Goal: Information Seeking & Learning: Learn about a topic

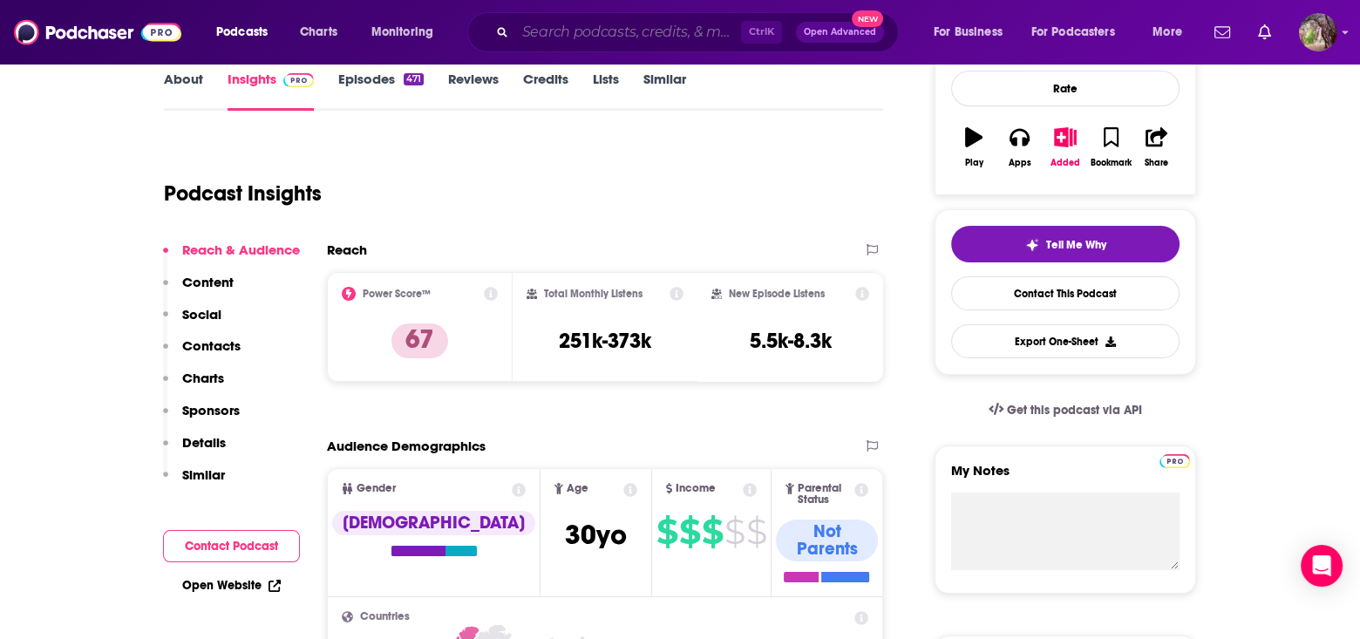
click at [553, 37] on input "Search podcasts, credits, & more..." at bounding box center [628, 32] width 226 height 28
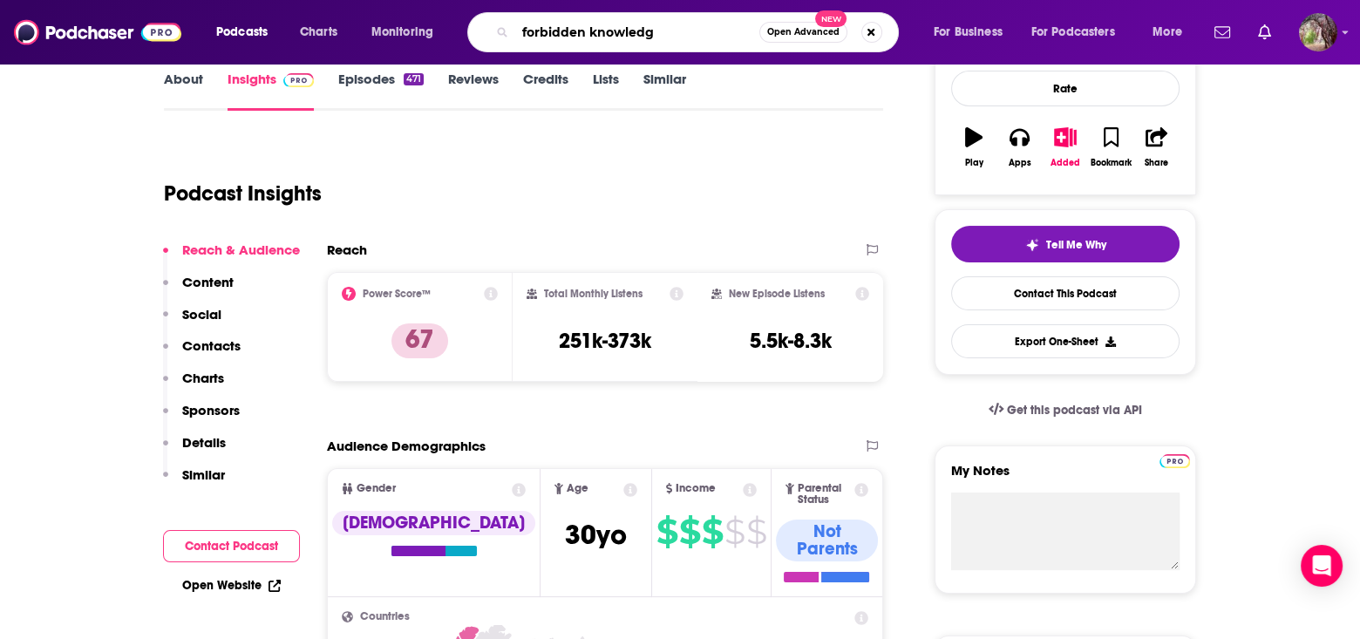
type input "forbidden knowledge"
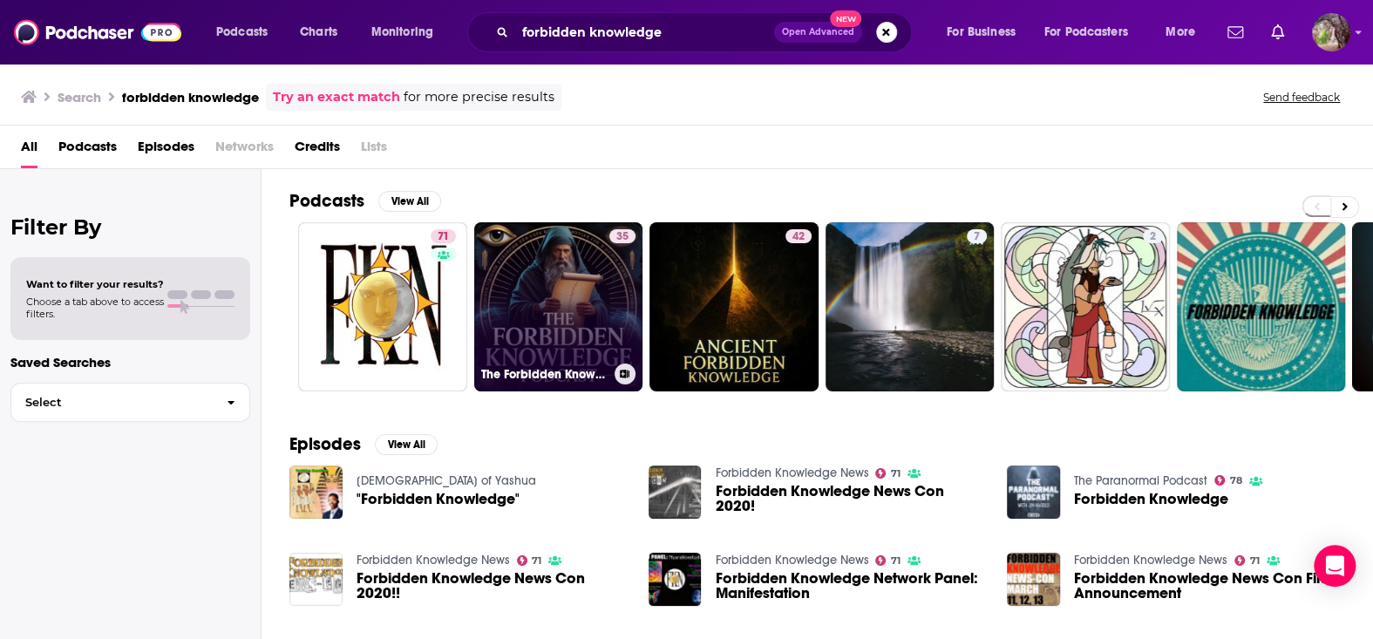
click at [587, 287] on link "35 The Forbidden Knowledge Podcast" at bounding box center [558, 306] width 169 height 169
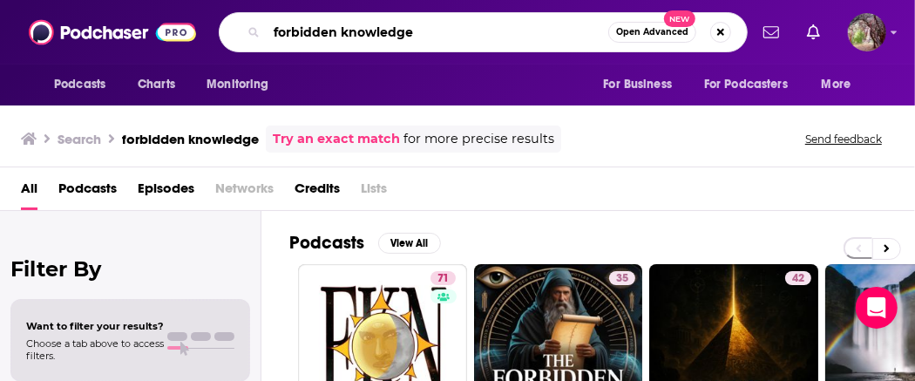
drag, startPoint x: 339, startPoint y: 33, endPoint x: 179, endPoint y: 28, distance: 160.5
click at [179, 28] on div "Podcasts Charts Monitoring forbidden knowledge Open Advanced New For Business F…" at bounding box center [457, 32] width 915 height 65
click at [425, 33] on input "4bidden knowledge" at bounding box center [438, 32] width 342 height 28
type input "4bidden knowledge"
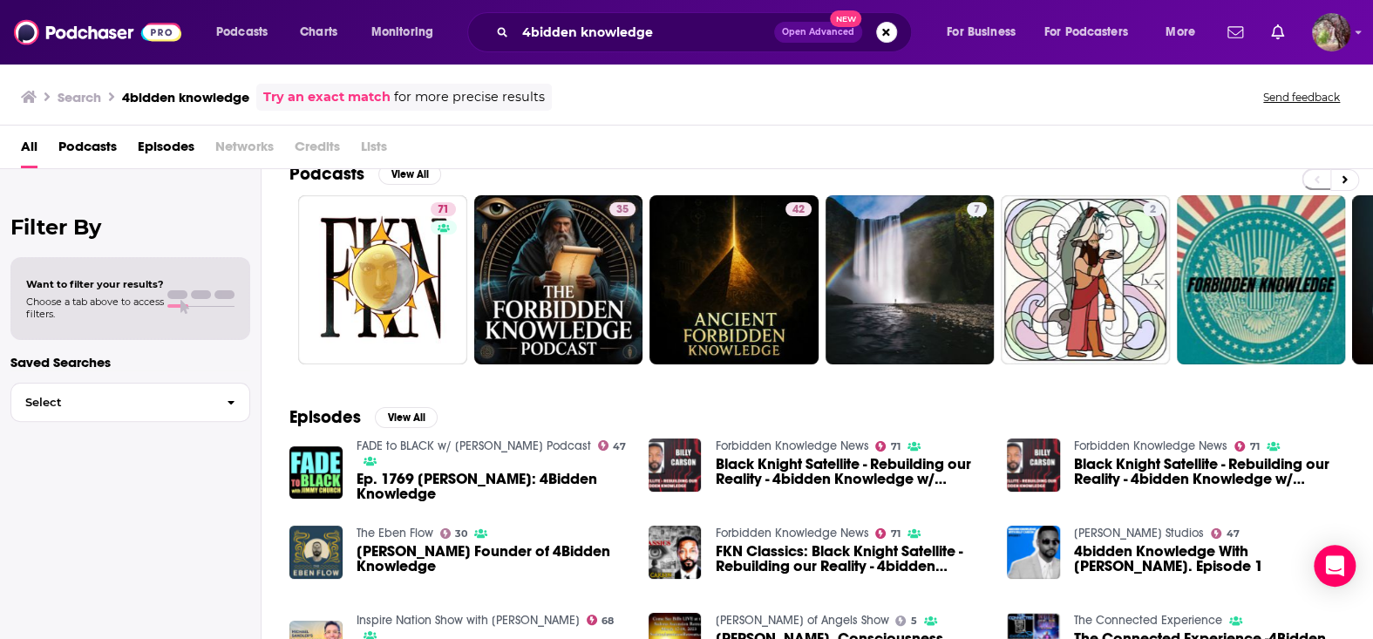
scroll to position [24, 0]
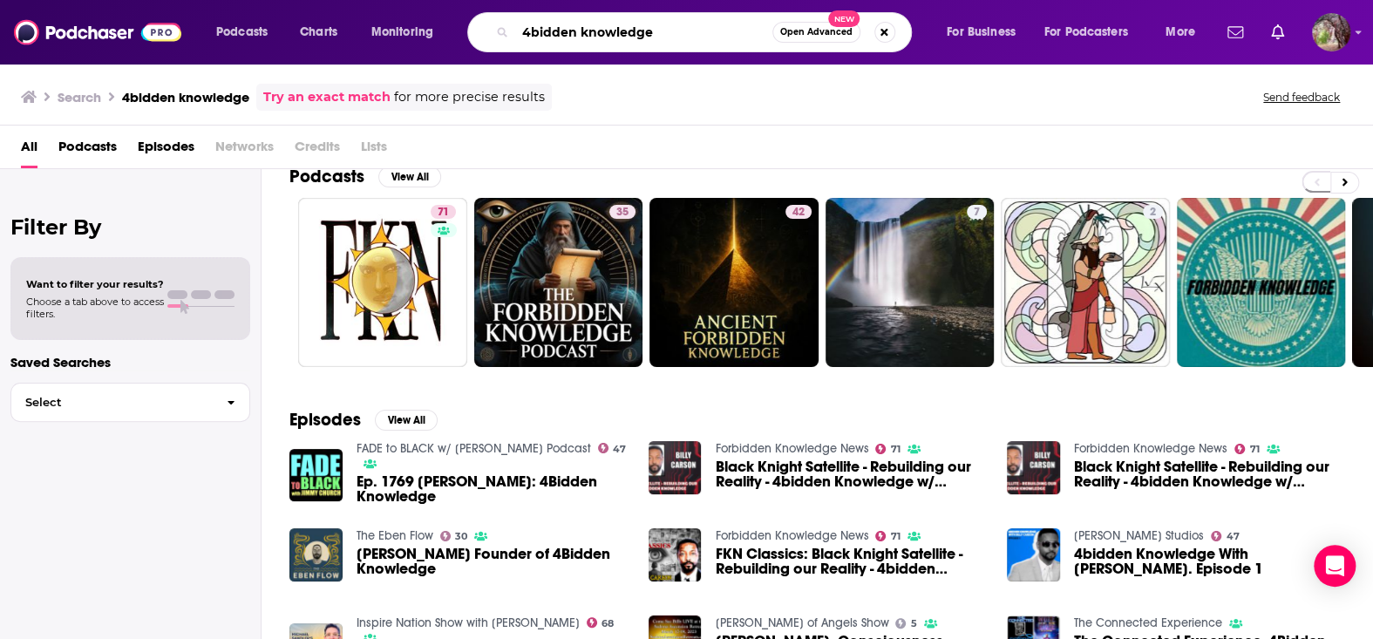
drag, startPoint x: 656, startPoint y: 34, endPoint x: 577, endPoint y: 35, distance: 79.3
click at [577, 35] on input "4bidden knowledge" at bounding box center [643, 32] width 257 height 28
type input "4bidden"
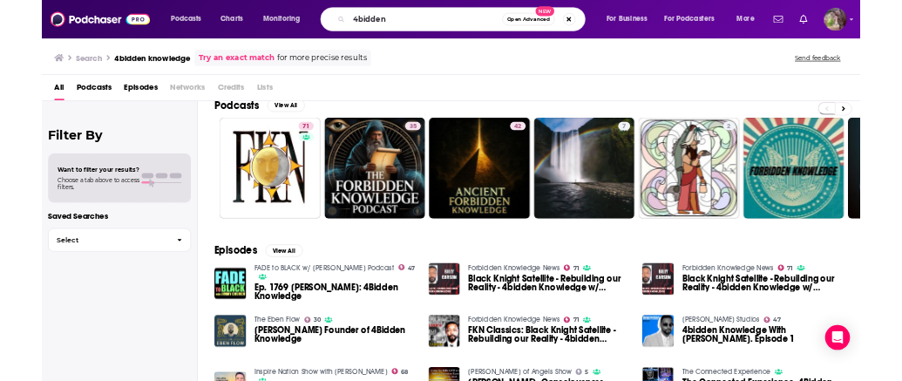
scroll to position [24, 0]
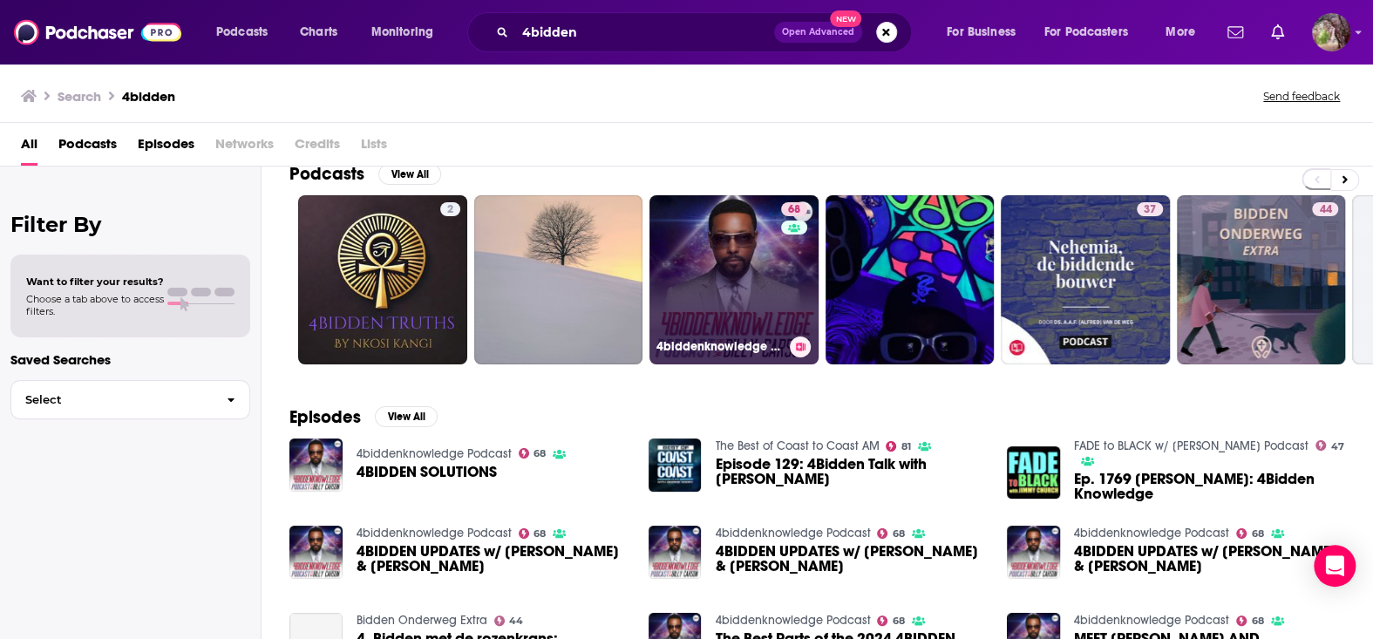
click at [765, 259] on link "68 4biddenknowledge Podcast" at bounding box center [733, 279] width 169 height 169
